Goal: Navigation & Orientation: Understand site structure

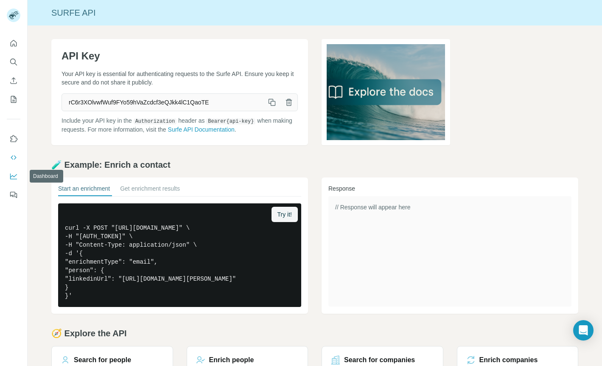
click at [14, 177] on icon "Dashboard" at bounding box center [13, 176] width 8 height 8
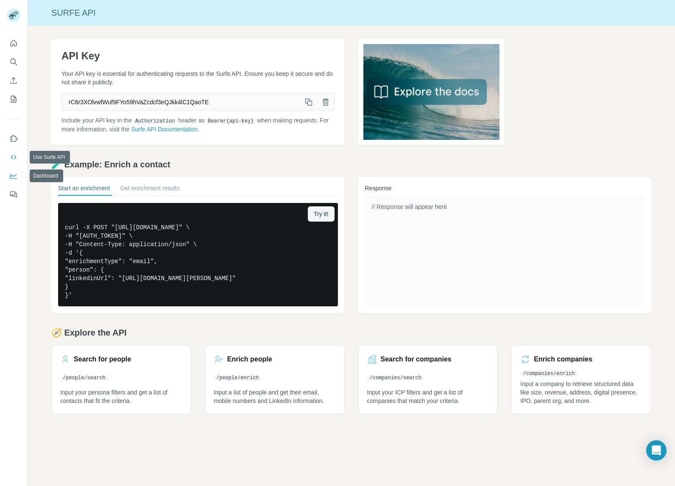
click at [8, 181] on button "Dashboard" at bounding box center [14, 175] width 14 height 15
click at [14, 42] on icon "Quick start" at bounding box center [13, 43] width 8 height 8
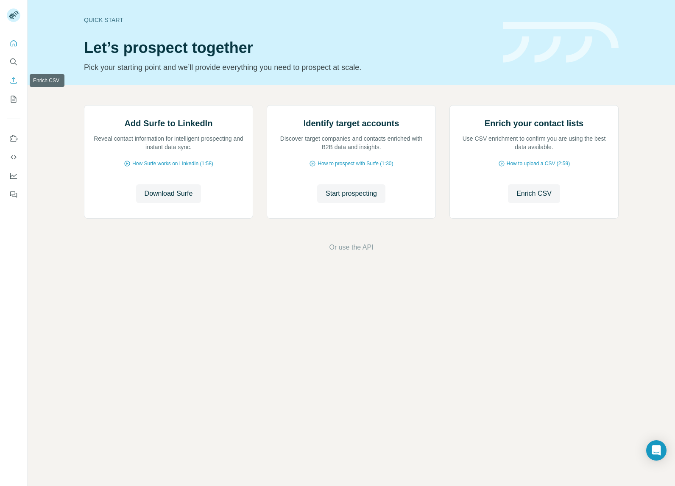
click at [12, 81] on icon "Enrich CSV" at bounding box center [13, 80] width 8 height 8
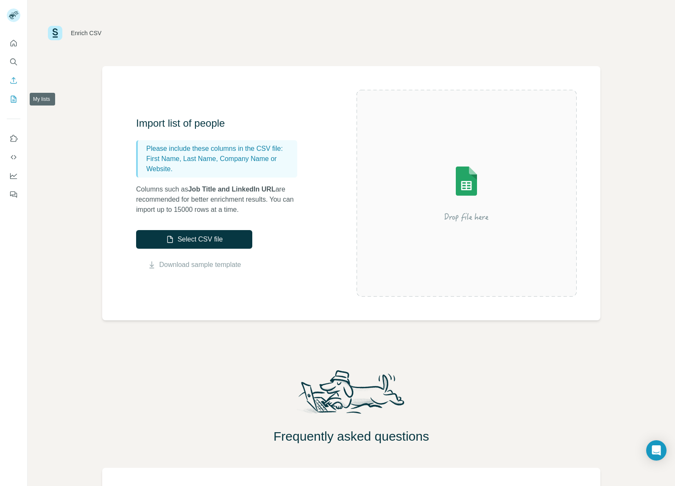
click at [12, 97] on icon "My lists" at bounding box center [13, 99] width 8 height 8
